Goal: Find contact information: Find contact information

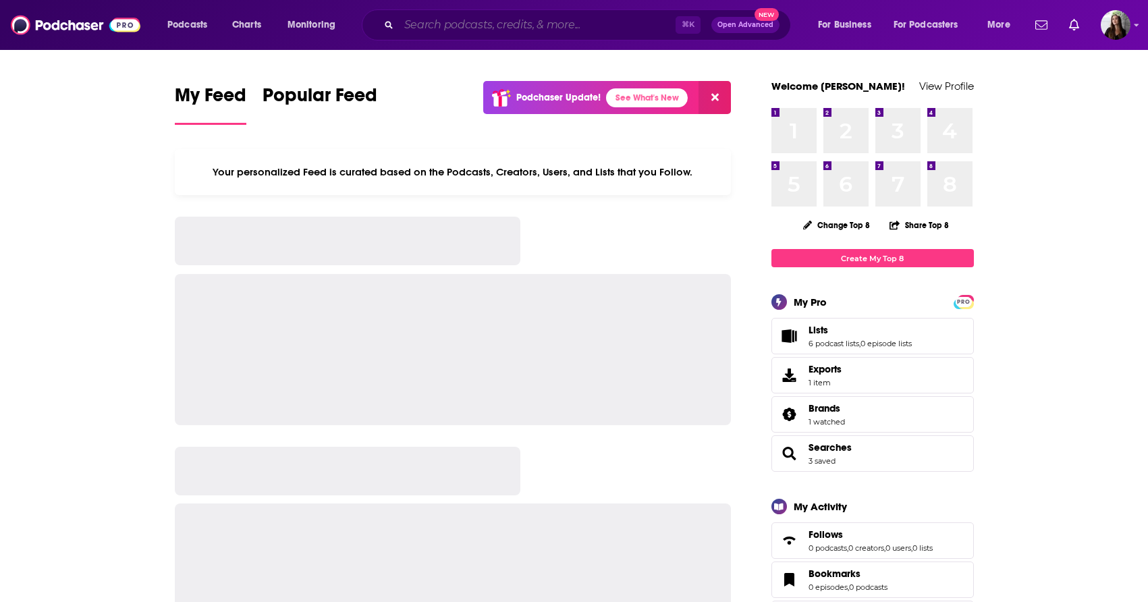
click at [521, 26] on input "Search podcasts, credits, & more..." at bounding box center [537, 25] width 277 height 22
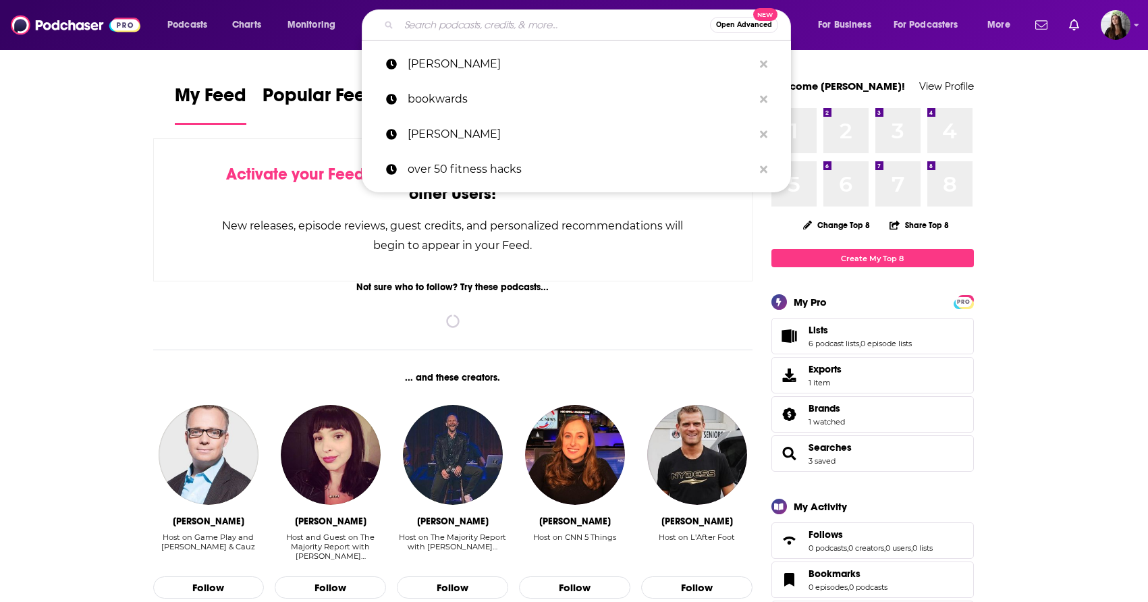
paste input "The [PERSON_NAME] Leadership Podcast Founder's Journal Big Deal with [PERSON_NA…"
type input "The [PERSON_NAME] Leadership Podcast Founder's Journal Big Deal with [PERSON_NA…"
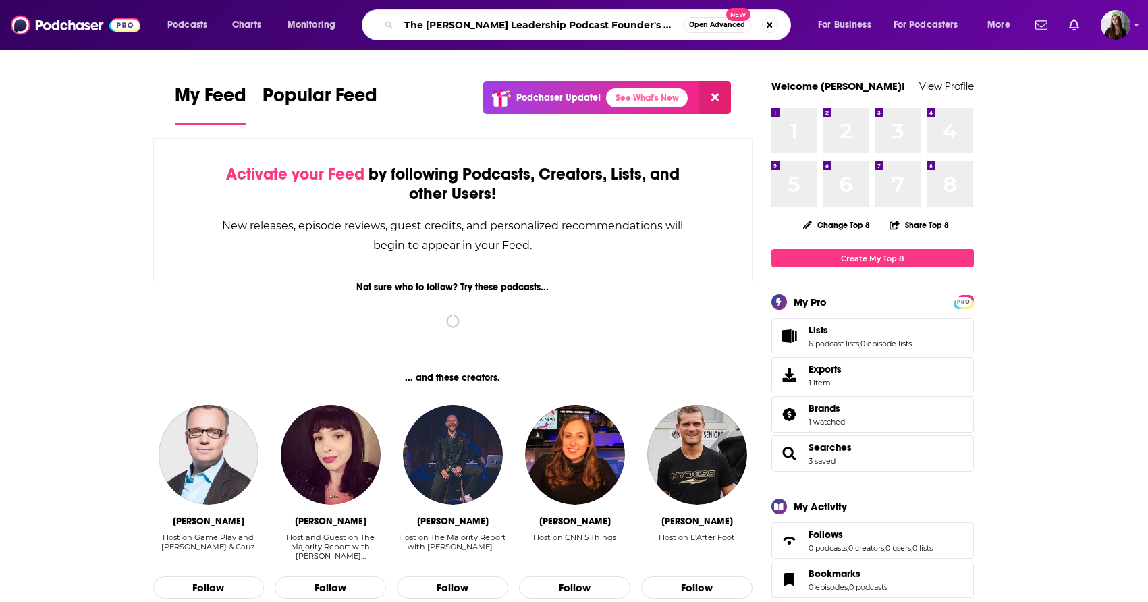
scroll to position [0, 1182]
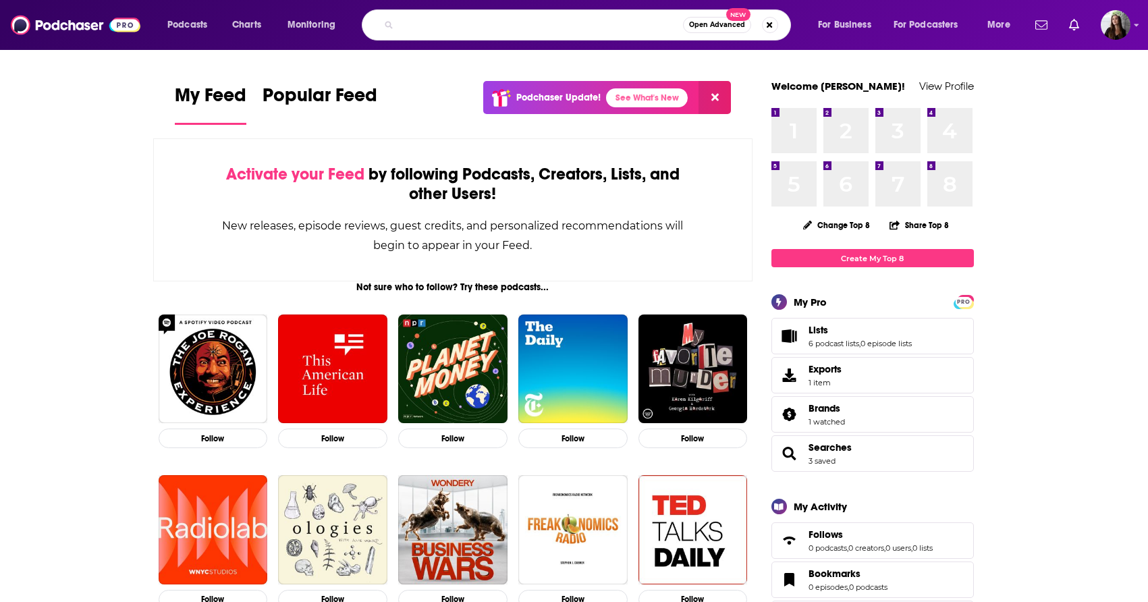
click at [562, 16] on input "The [PERSON_NAME] Leadership Podcast Founder's Journal Big Deal with [PERSON_NA…" at bounding box center [541, 25] width 284 height 22
click at [562, 18] on input "The [PERSON_NAME] Leadership Podcast Founder's Journal Big Deal with [PERSON_NA…" at bounding box center [541, 25] width 284 height 22
click at [564, 28] on input "The [PERSON_NAME] Leadership Podcast Founder's Journal Big Deal with [PERSON_NA…" at bounding box center [541, 25] width 284 height 22
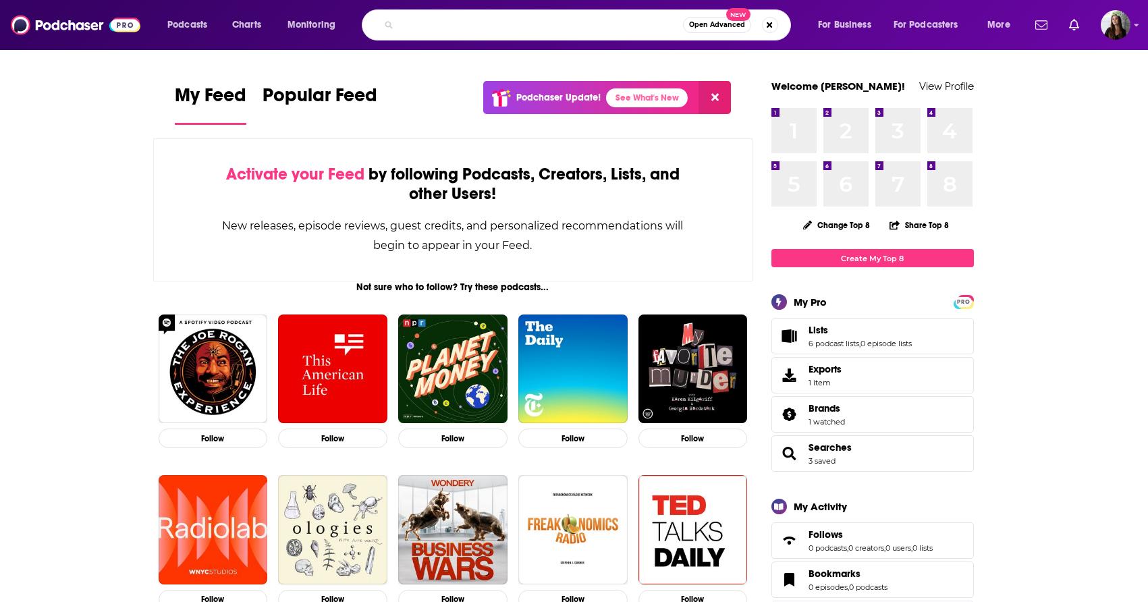
click at [564, 28] on input "The [PERSON_NAME] Leadership Podcast Founder's Journal Big Deal with [PERSON_NA…" at bounding box center [541, 25] width 284 height 22
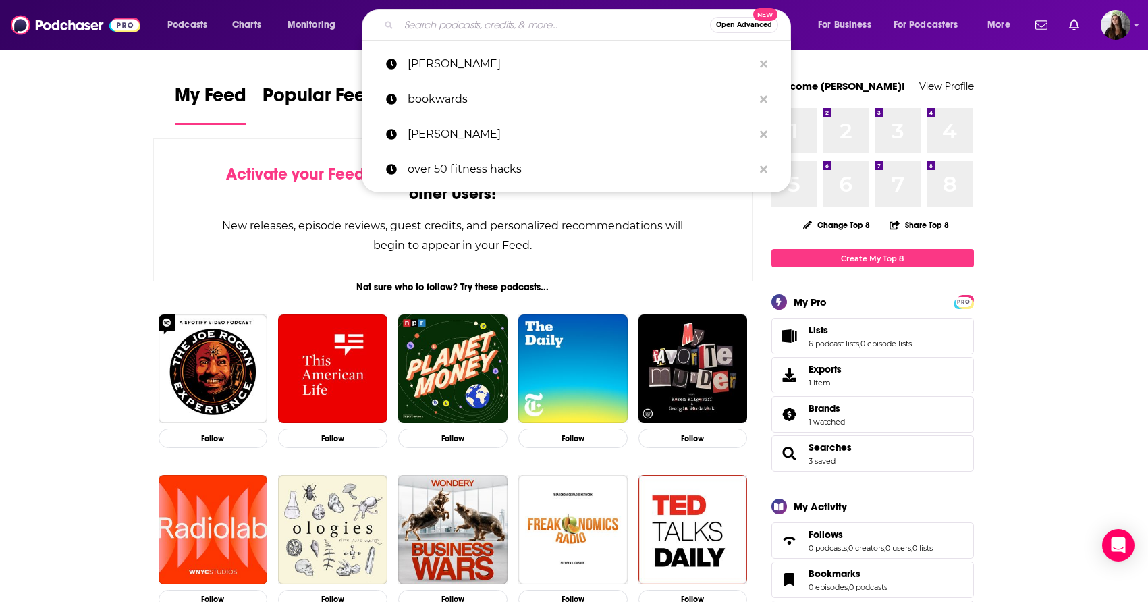
paste input "The [PERSON_NAME] Leadership Podcast"
type input "The [PERSON_NAME] Leadership Podcast"
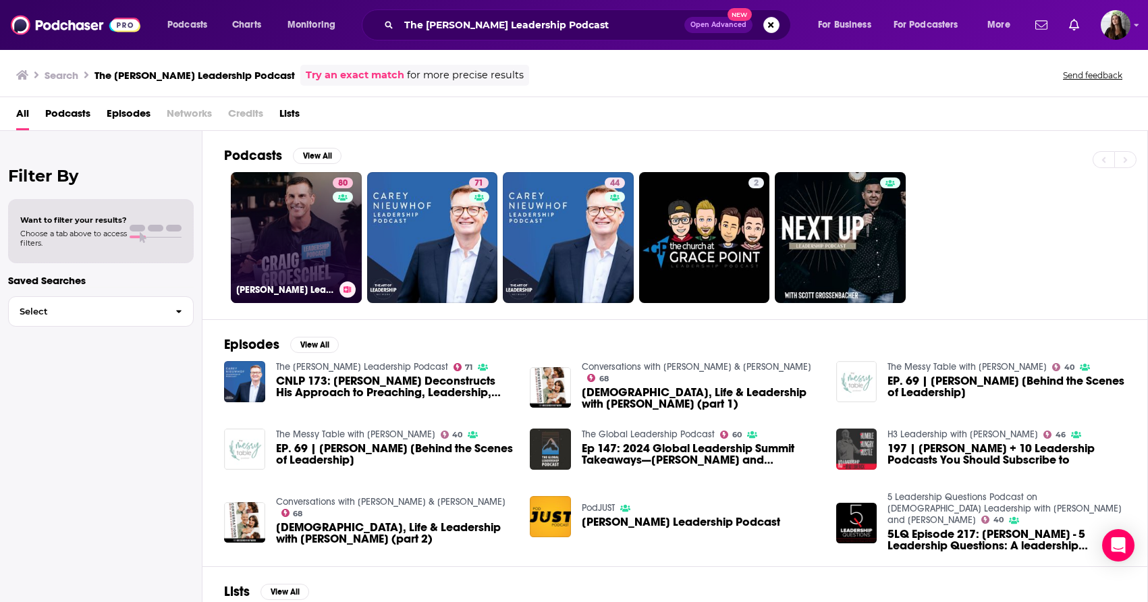
click at [295, 243] on link "80 [PERSON_NAME] Leadership Podcast" at bounding box center [296, 237] width 131 height 131
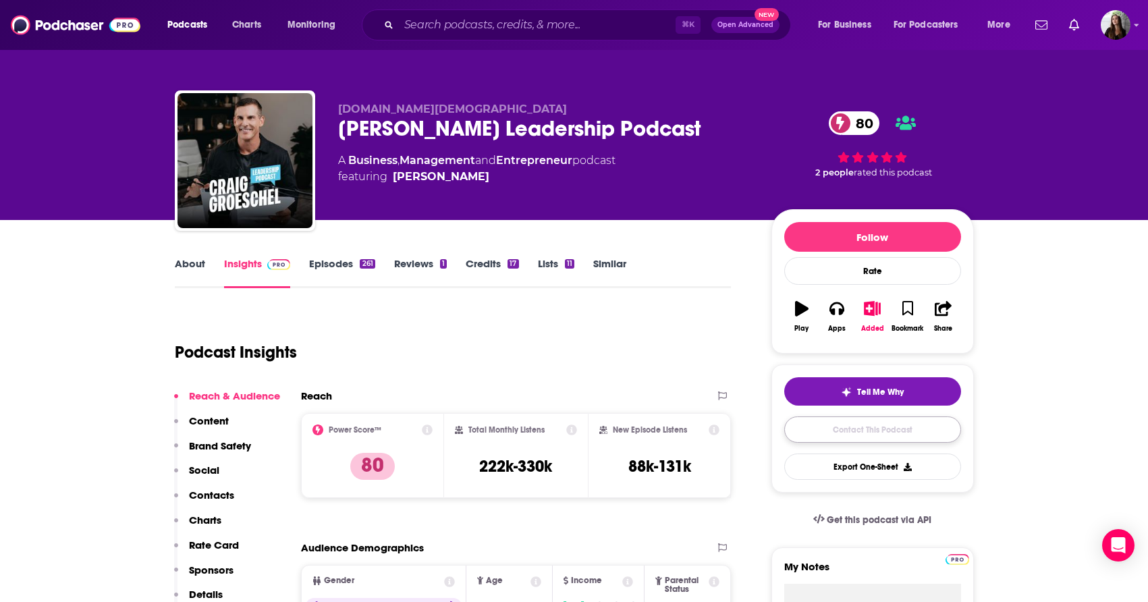
click at [812, 426] on link "Contact This Podcast" at bounding box center [872, 429] width 177 height 26
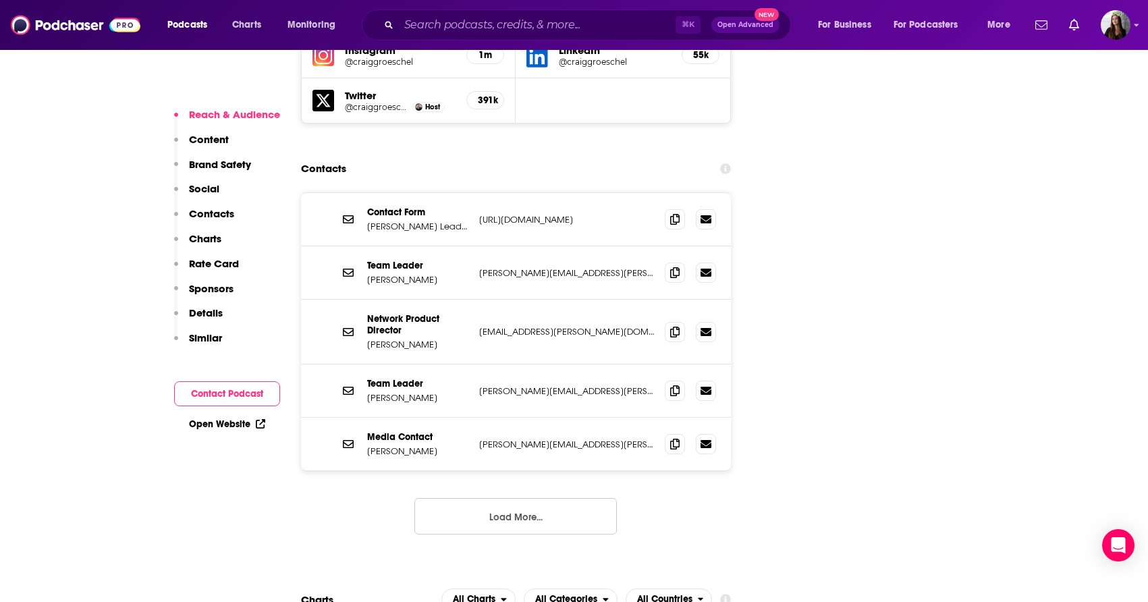
scroll to position [1666, 0]
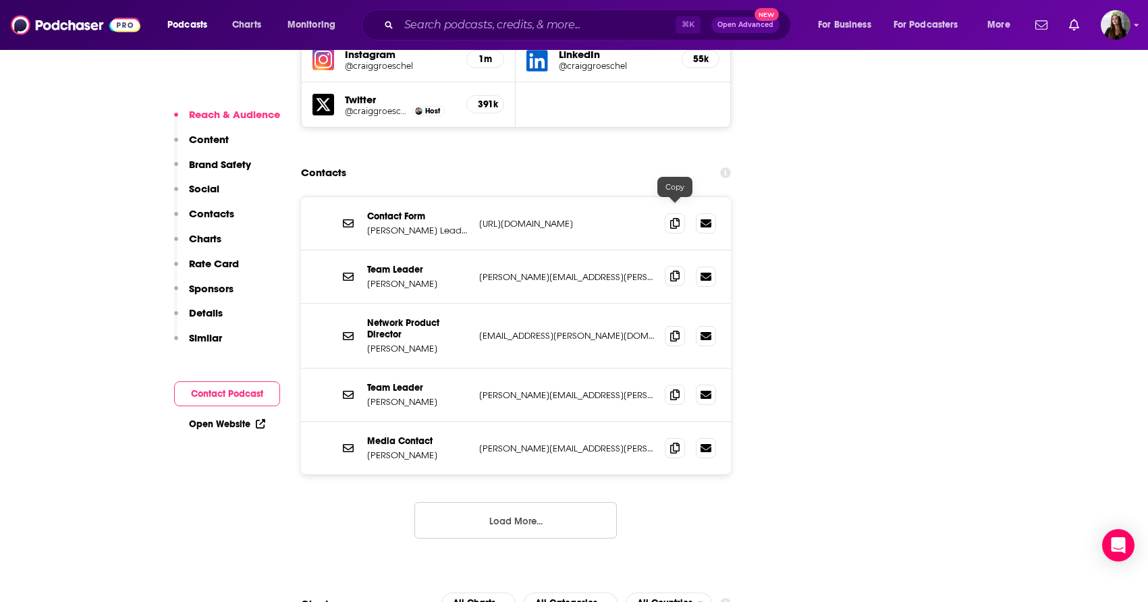
click at [671, 271] on icon at bounding box center [674, 276] width 9 height 11
click at [517, 28] on input "Search podcasts, credits, & more..." at bounding box center [537, 25] width 277 height 22
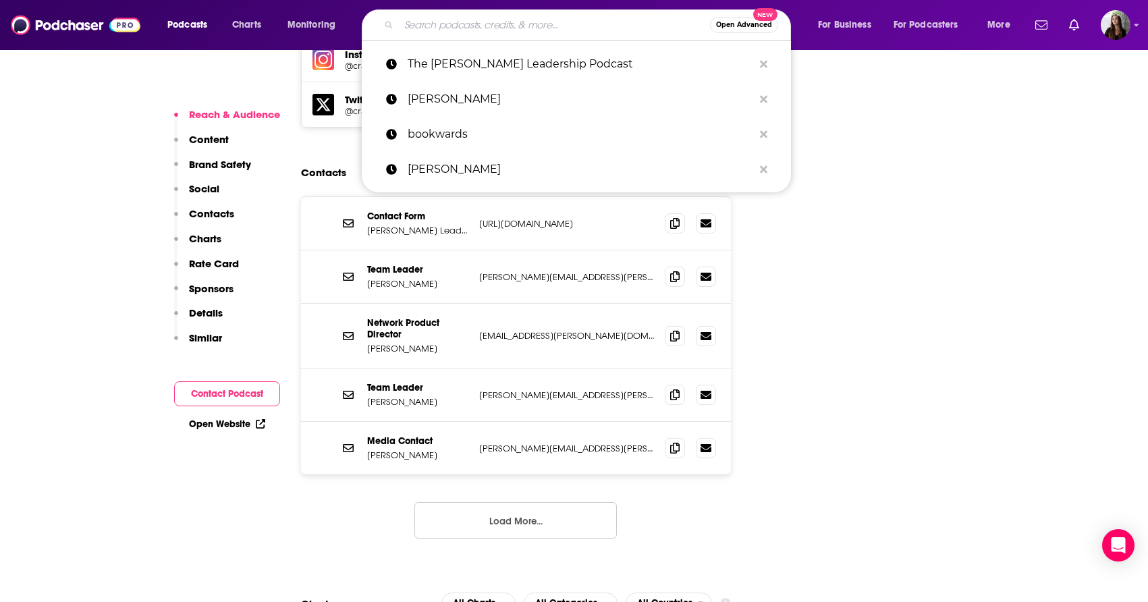
paste input "Founder's Journal"
type input "Founder's Journal"
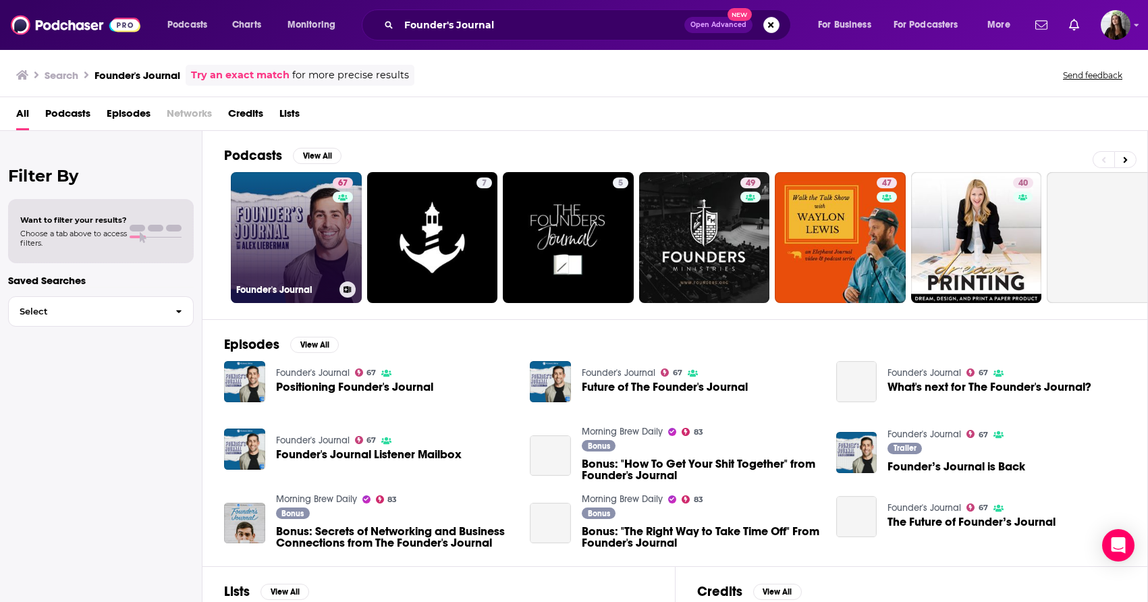
click at [288, 243] on link "67 Founder's Journal" at bounding box center [296, 237] width 131 height 131
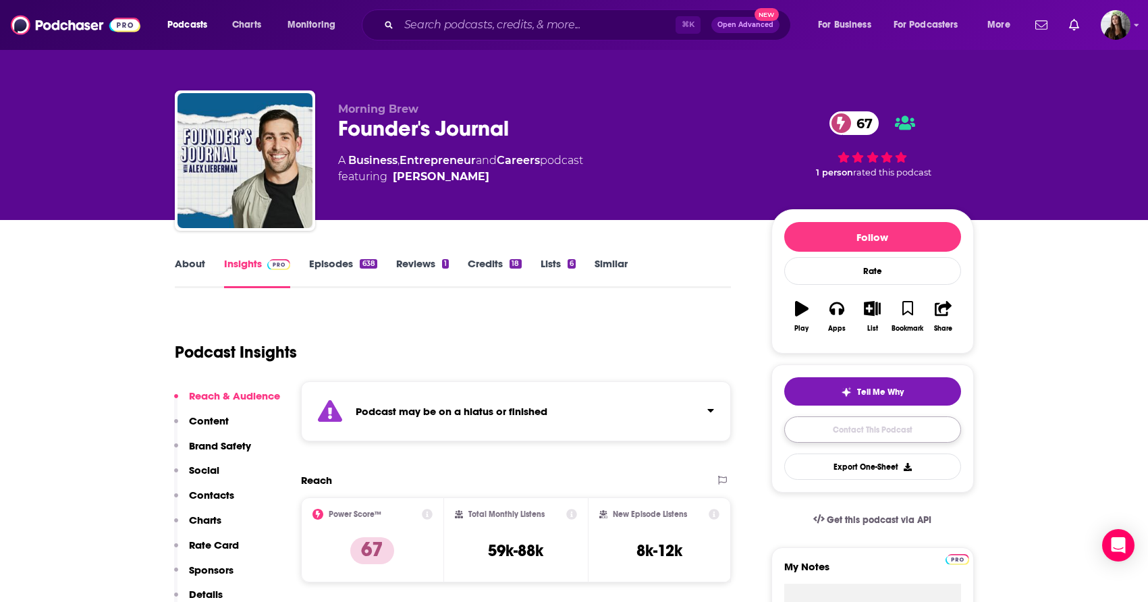
click at [880, 428] on link "Contact This Podcast" at bounding box center [872, 429] width 177 height 26
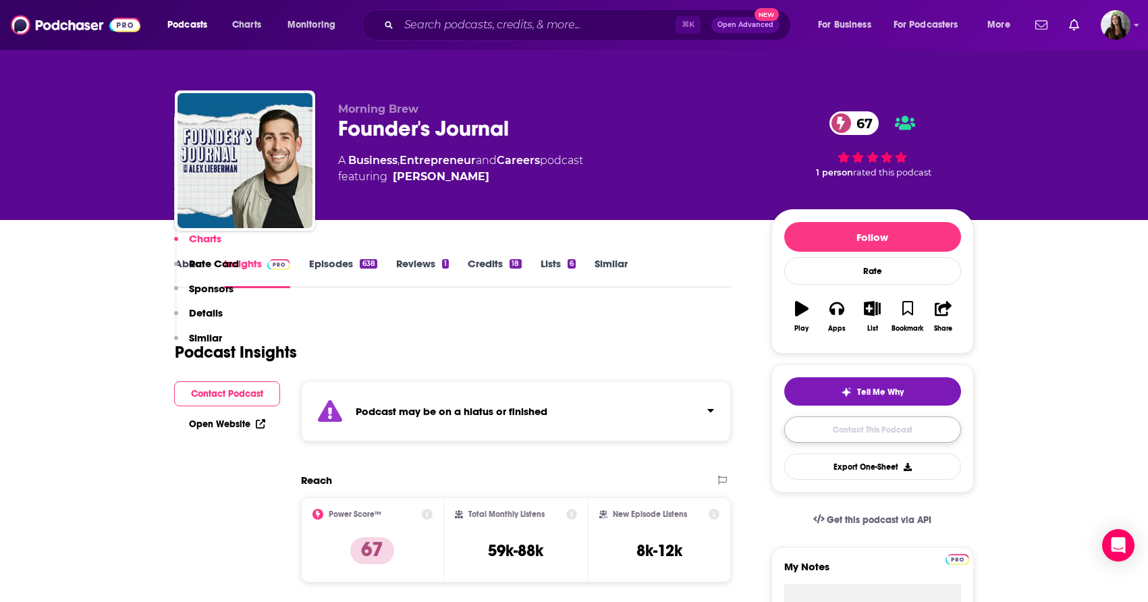
scroll to position [1784, 0]
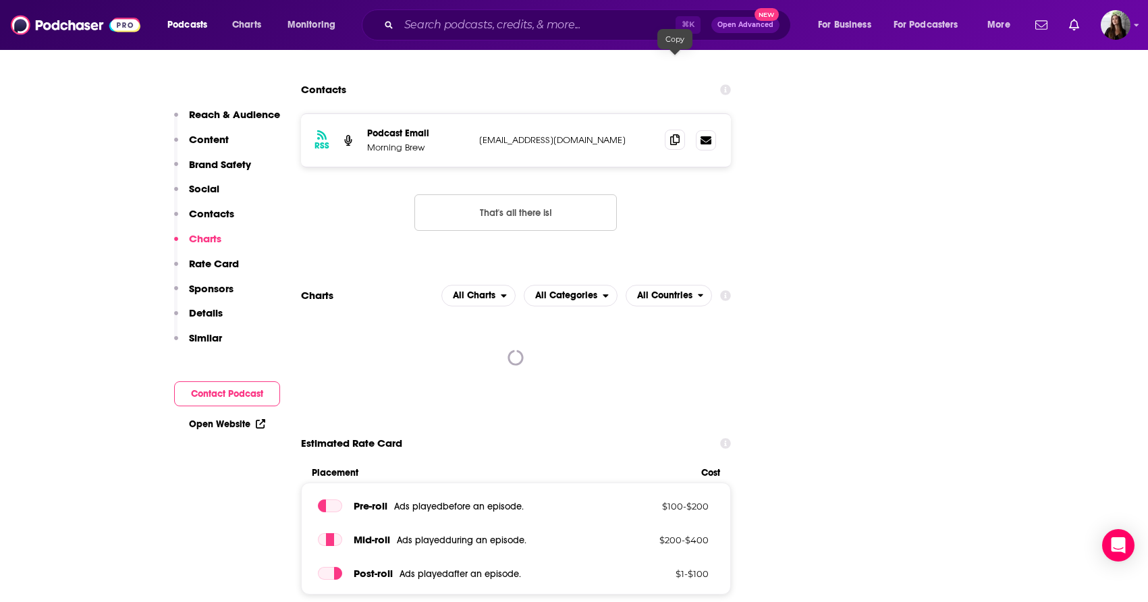
click at [668, 130] on span at bounding box center [675, 140] width 20 height 20
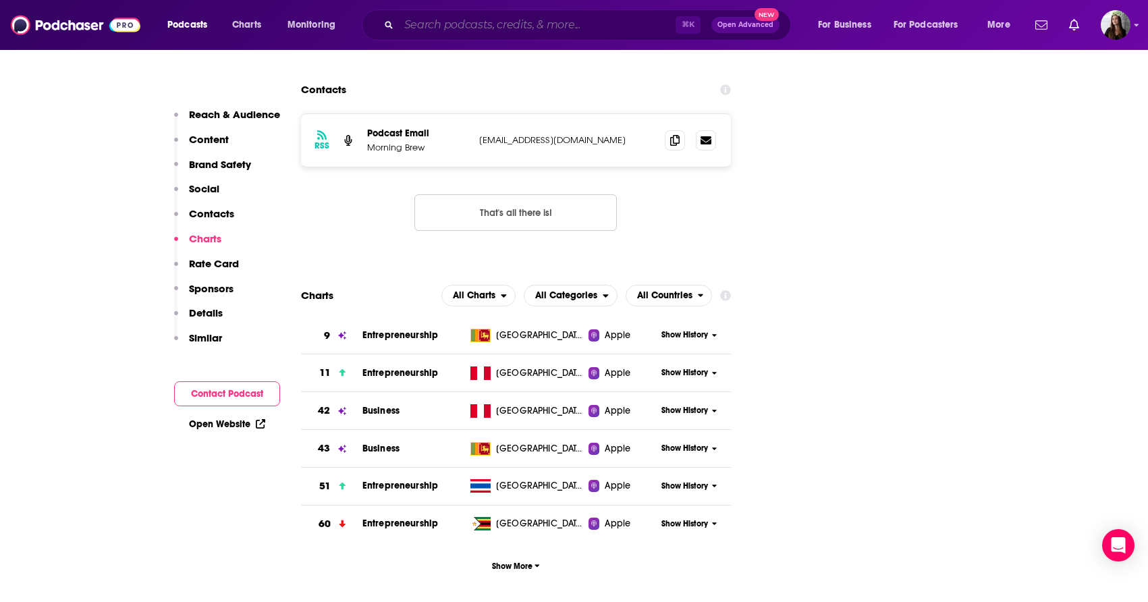
click at [524, 30] on input "Search podcasts, credits, & more..." at bounding box center [537, 25] width 277 height 22
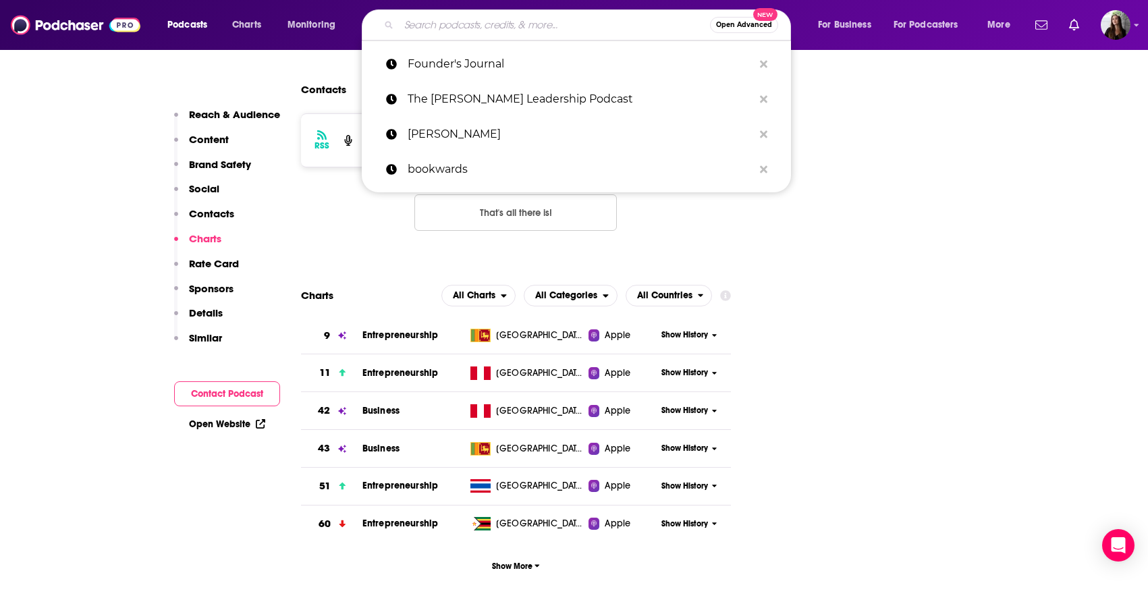
paste input "Big Deal with [PERSON_NAME]"
type input "Big Deal with [PERSON_NAME]"
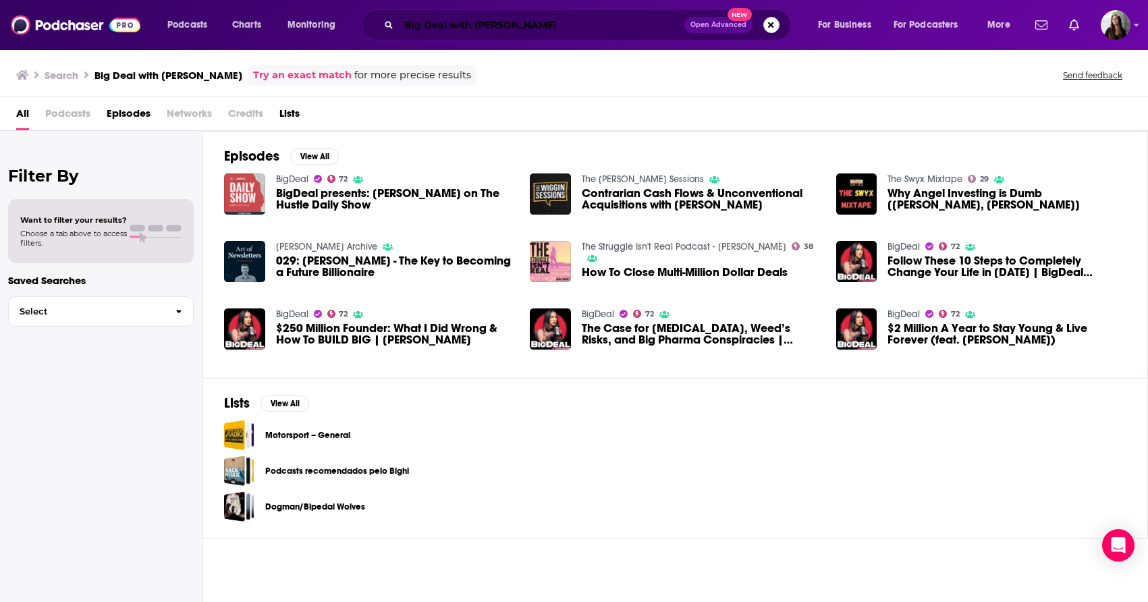
click at [592, 29] on input "Big Deal with [PERSON_NAME]" at bounding box center [541, 25] width 285 height 22
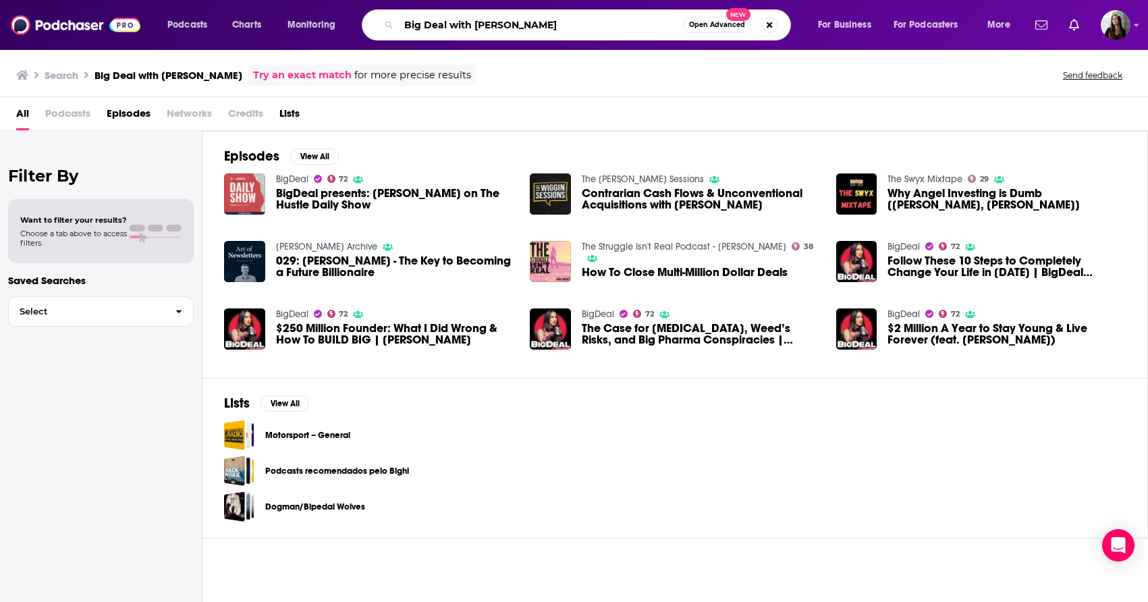
click at [592, 29] on input "Big Deal with [PERSON_NAME]" at bounding box center [541, 25] width 284 height 22
type input "unmistakable creative"
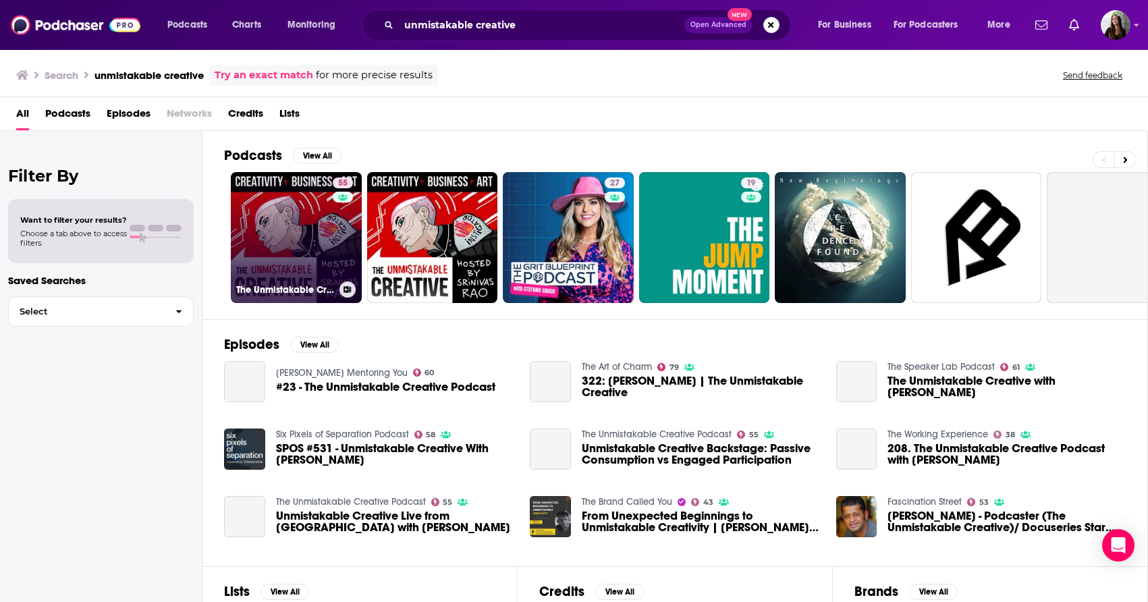
click at [346, 242] on div "55" at bounding box center [345, 229] width 24 height 104
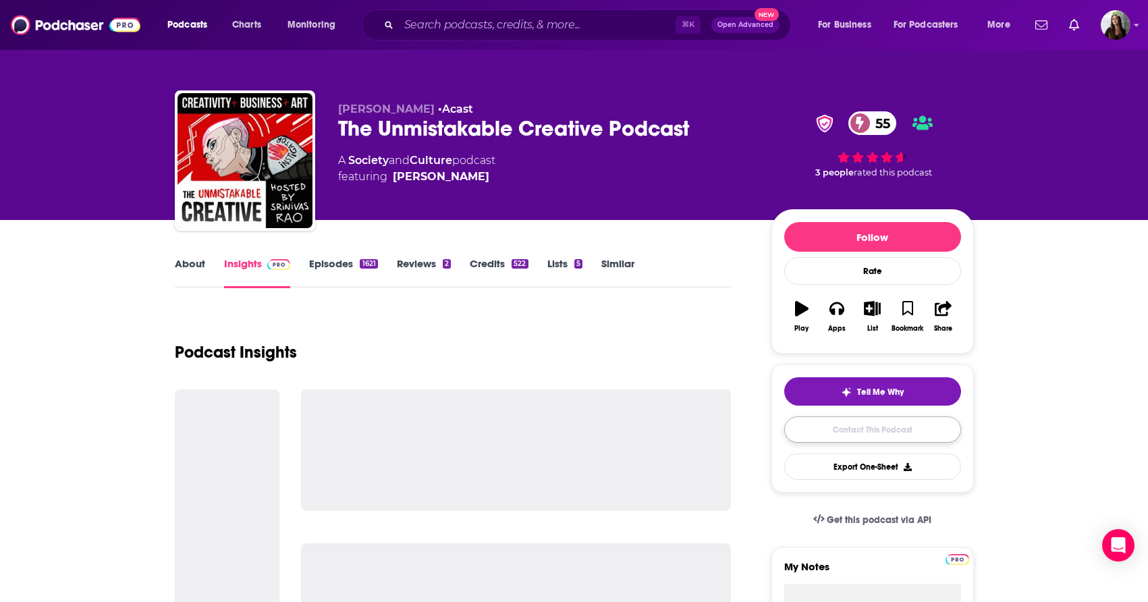
click at [821, 425] on link "Contact This Podcast" at bounding box center [872, 429] width 177 height 26
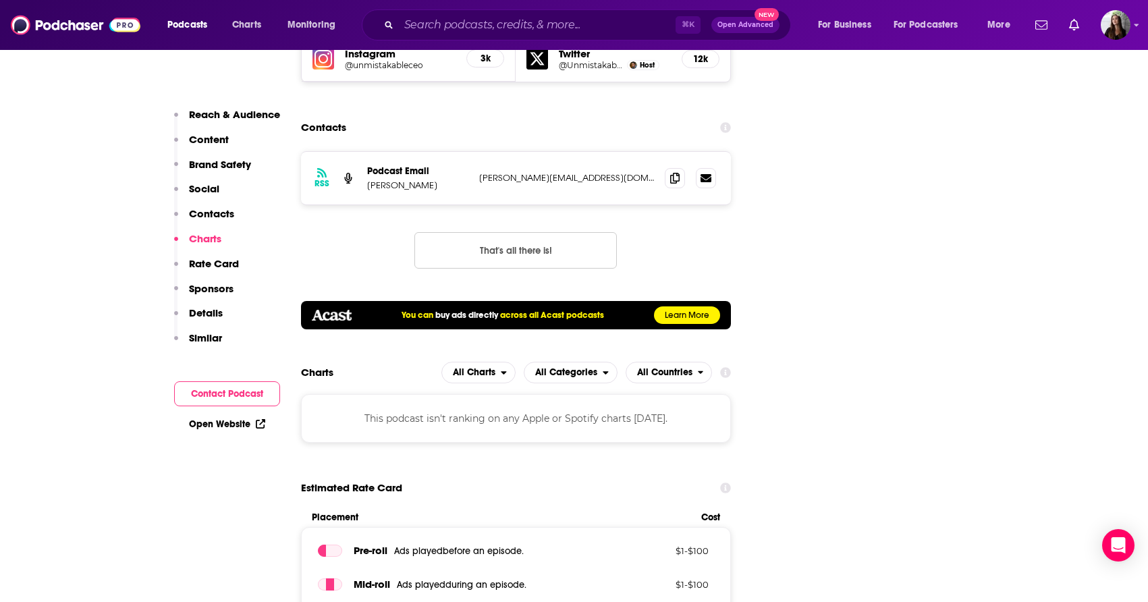
scroll to position [1828, 0]
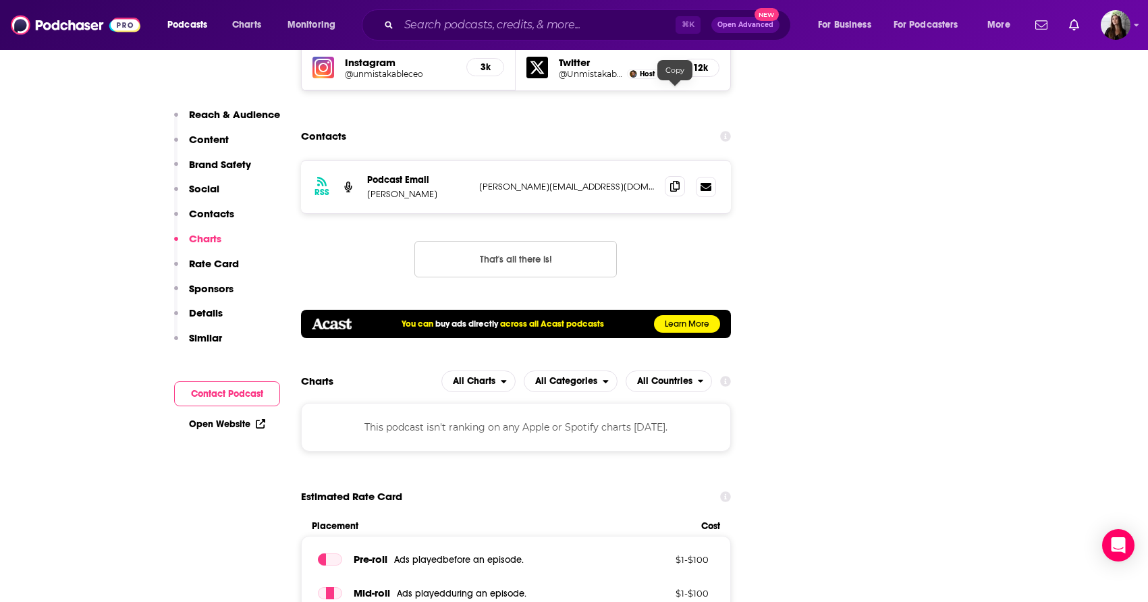
click at [673, 181] on icon at bounding box center [674, 186] width 9 height 11
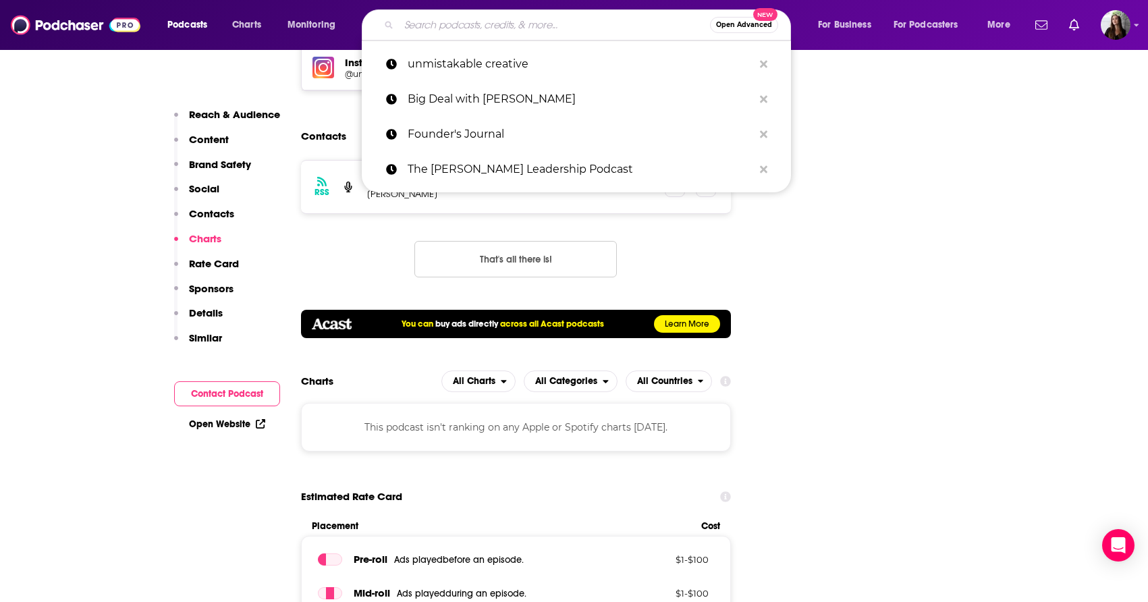
click at [590, 22] on input "Search podcasts, credits, & more..." at bounding box center [554, 25] width 311 height 22
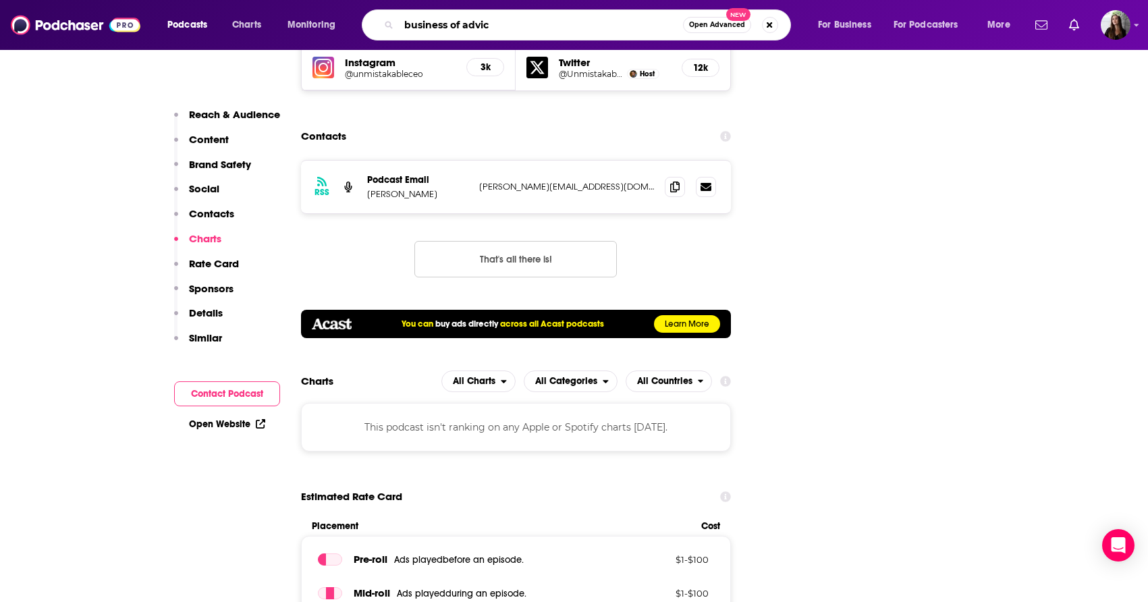
type input "business of advice"
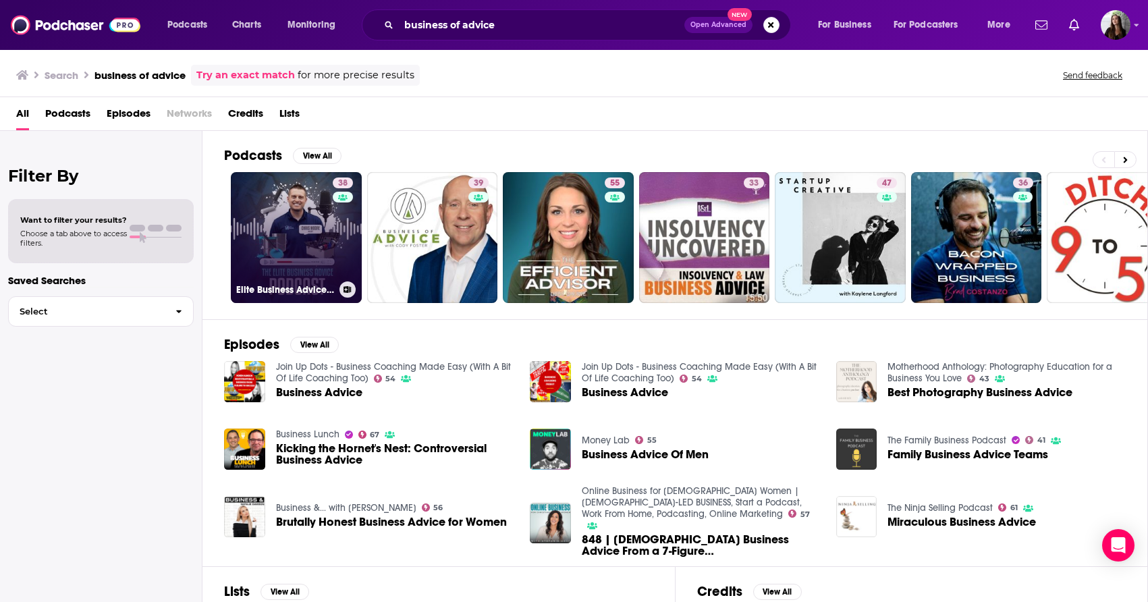
click at [333, 227] on div "38" at bounding box center [345, 229] width 24 height 104
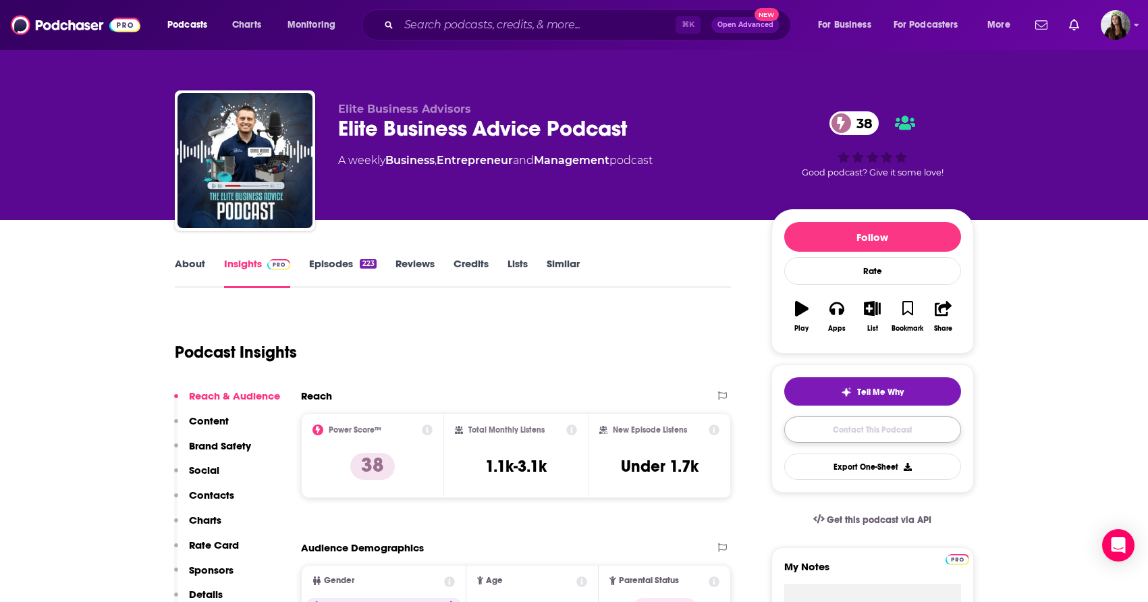
click at [897, 433] on link "Contact This Podcast" at bounding box center [872, 429] width 177 height 26
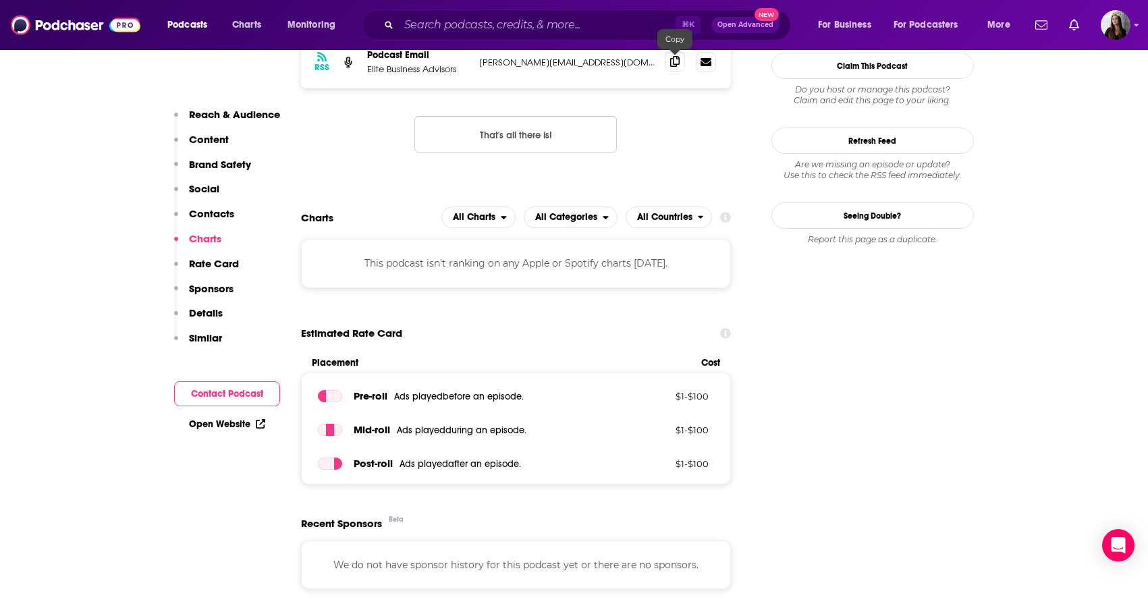
click at [667, 62] on span at bounding box center [675, 61] width 20 height 20
